Goal: Task Accomplishment & Management: Use online tool/utility

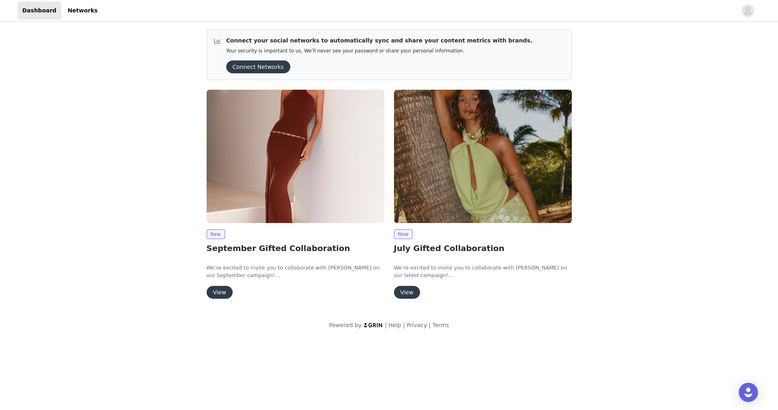
click at [218, 292] on button "View" at bounding box center [220, 292] width 26 height 13
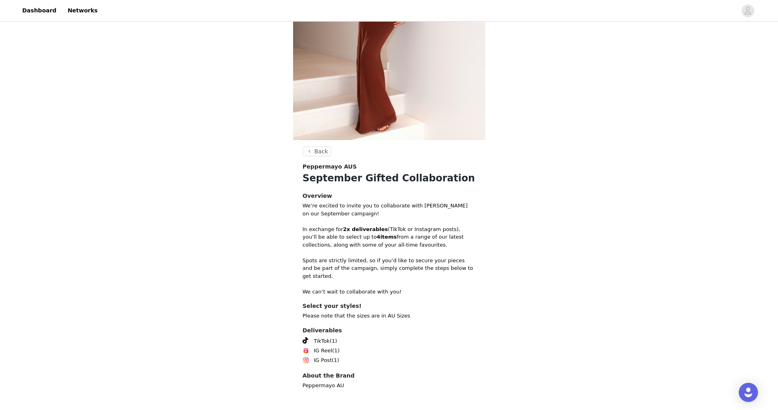
scroll to position [149, 0]
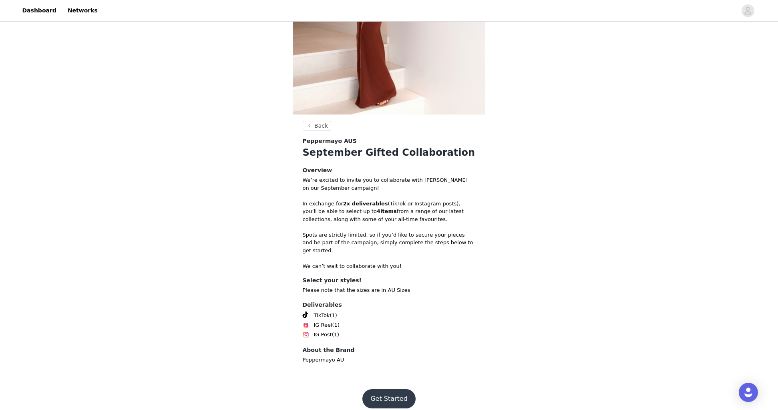
click at [379, 389] on button "Get Started" at bounding box center [389, 398] width 53 height 19
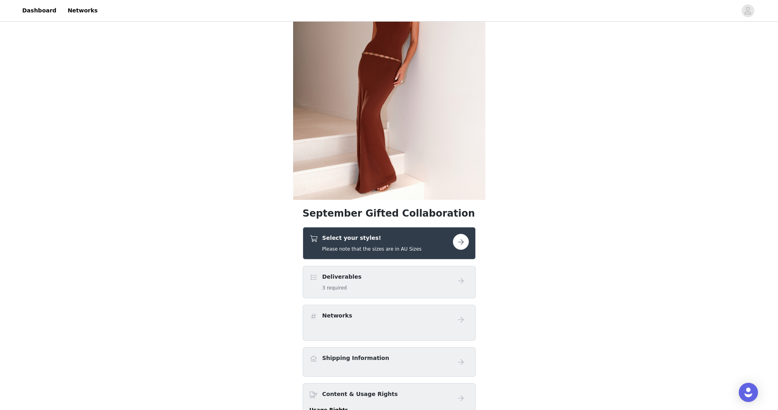
scroll to position [108, 0]
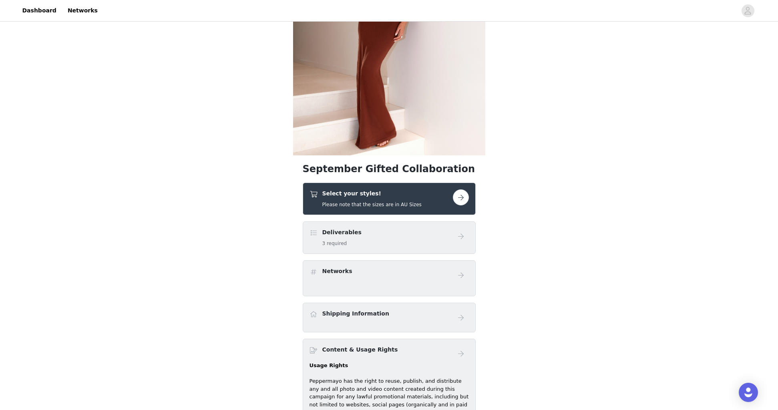
click at [442, 188] on div "Select your styles! Please note that the sizes are in AU Sizes" at bounding box center [389, 199] width 173 height 32
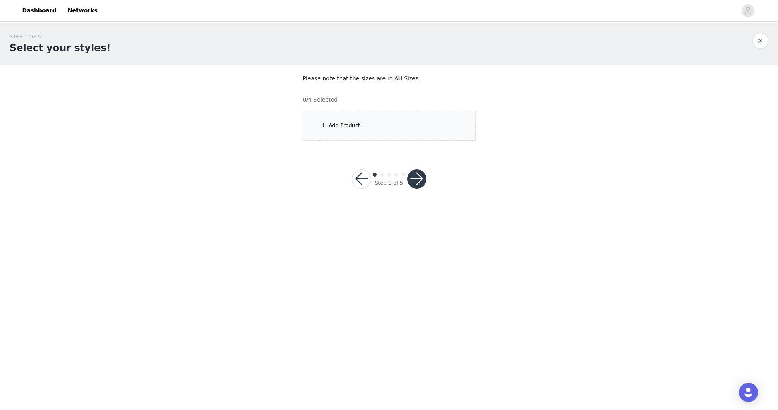
click at [371, 127] on div "Add Product" at bounding box center [389, 126] width 173 height 30
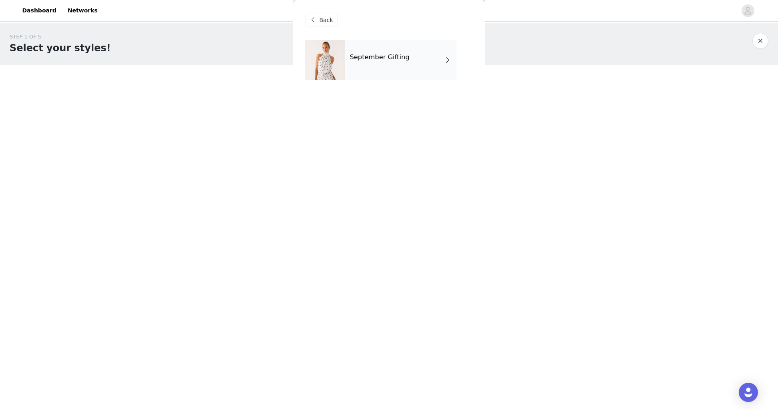
click at [411, 56] on div "September Gifting" at bounding box center [400, 60] width 111 height 40
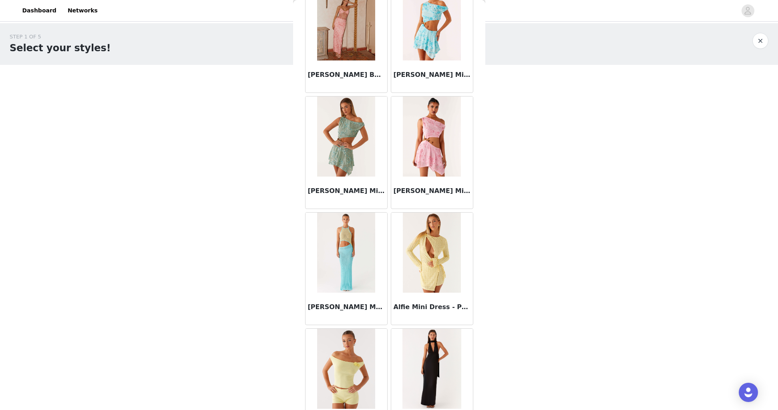
scroll to position [816, 0]
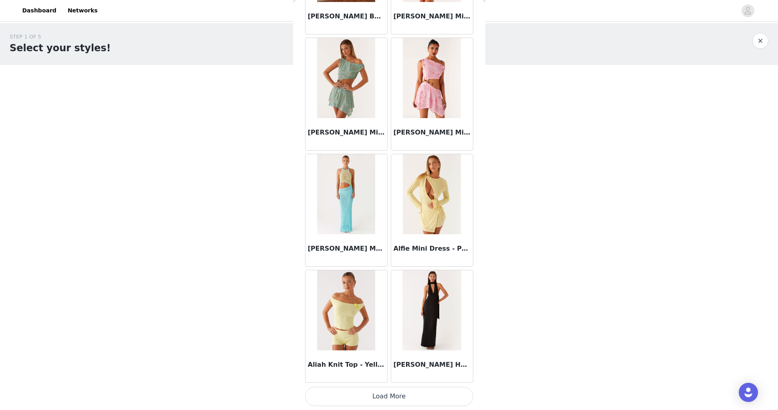
click at [401, 399] on button "Load More" at bounding box center [389, 396] width 168 height 19
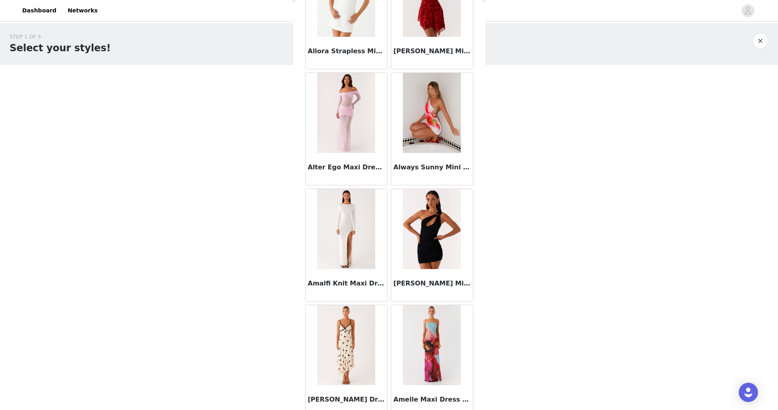
scroll to position [1978, 0]
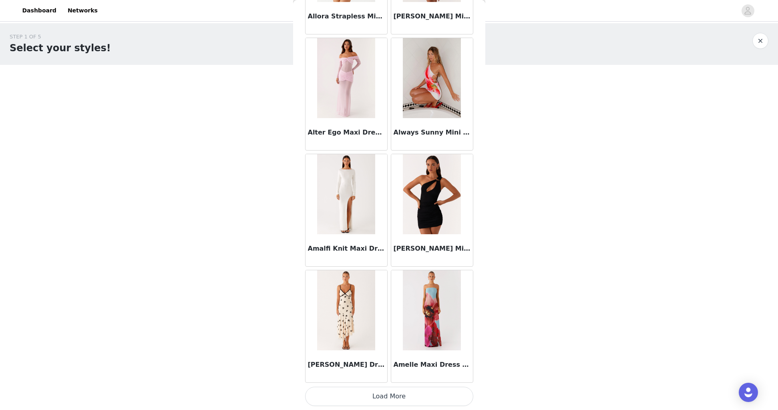
click at [397, 400] on button "Load More" at bounding box center [389, 396] width 168 height 19
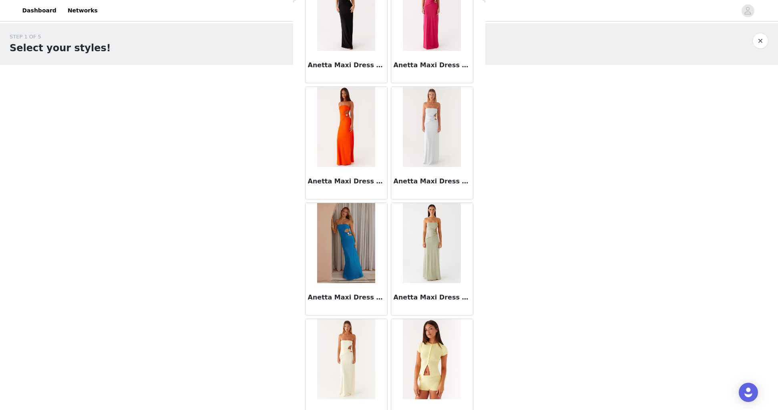
scroll to position [3139, 0]
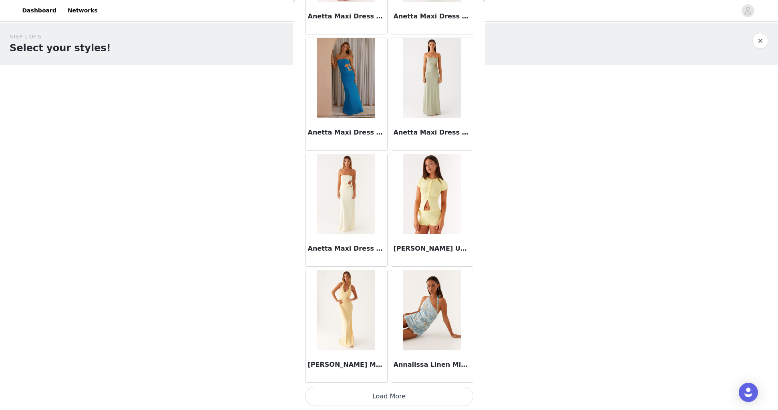
click at [389, 397] on button "Load More" at bounding box center [389, 396] width 168 height 19
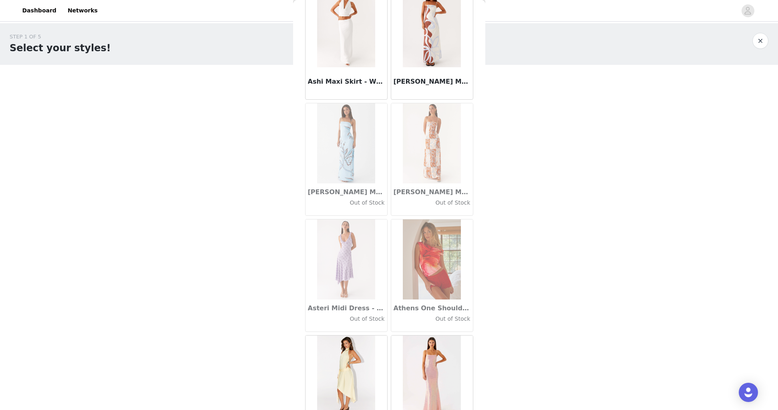
scroll to position [4301, 0]
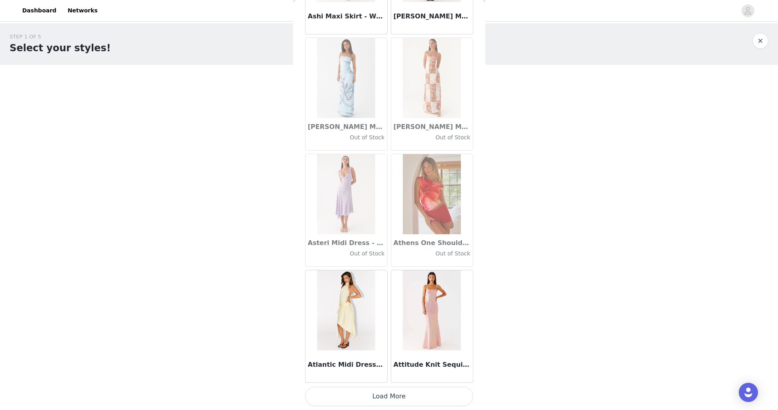
click at [386, 398] on button "Load More" at bounding box center [389, 396] width 168 height 19
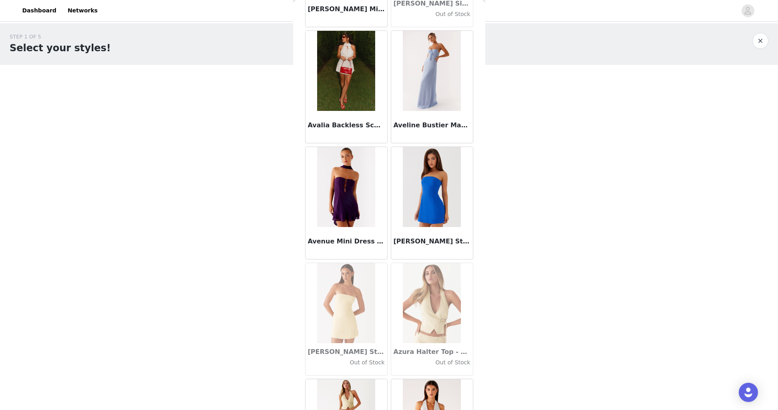
scroll to position [5279, 0]
